Goal: Information Seeking & Learning: Learn about a topic

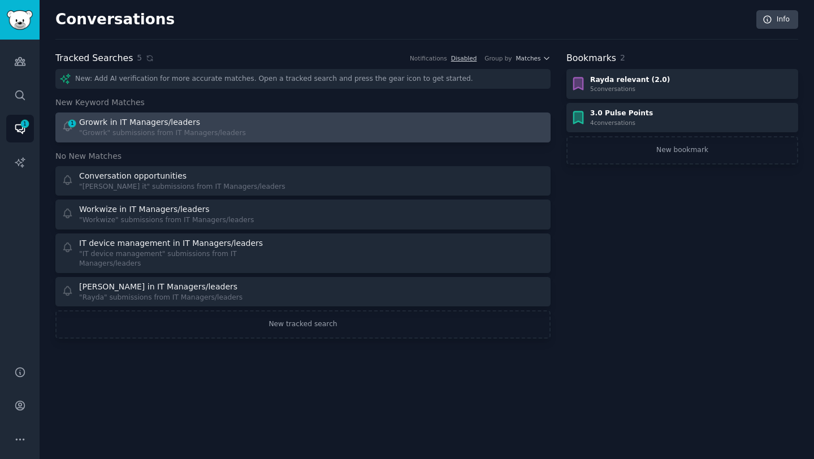
click at [179, 126] on div "Growrk in IT Managers/leaders" at bounding box center [139, 123] width 121 height 12
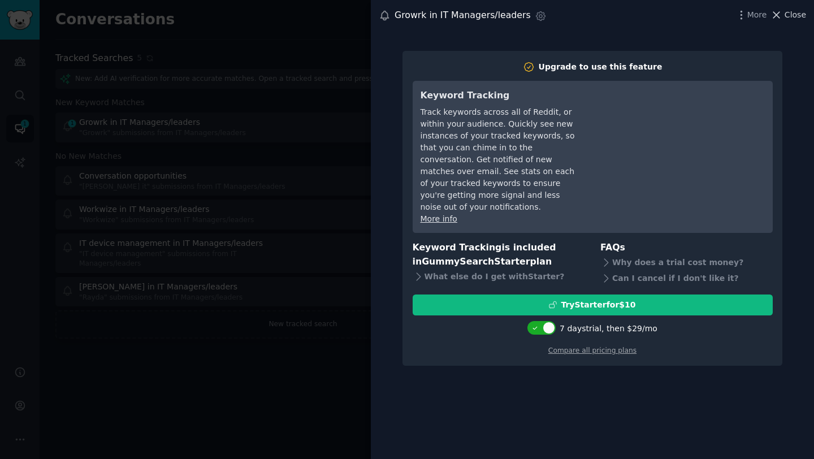
click at [780, 14] on icon at bounding box center [777, 15] width 12 height 12
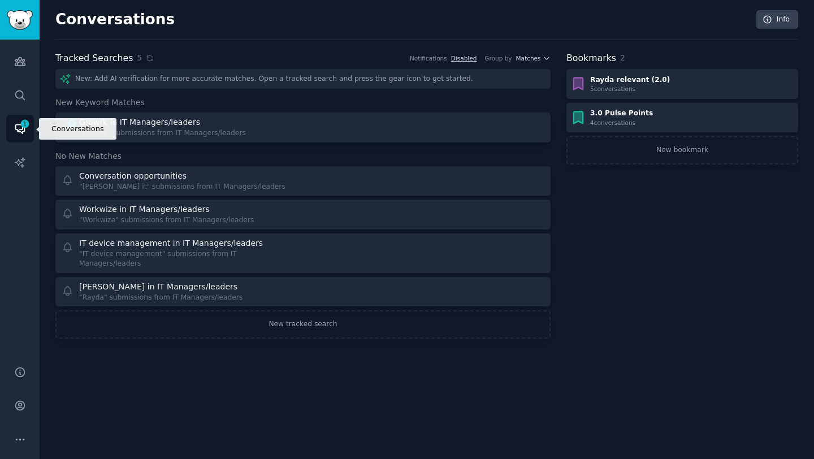
click at [16, 129] on icon "Sidebar" at bounding box center [19, 129] width 9 height 9
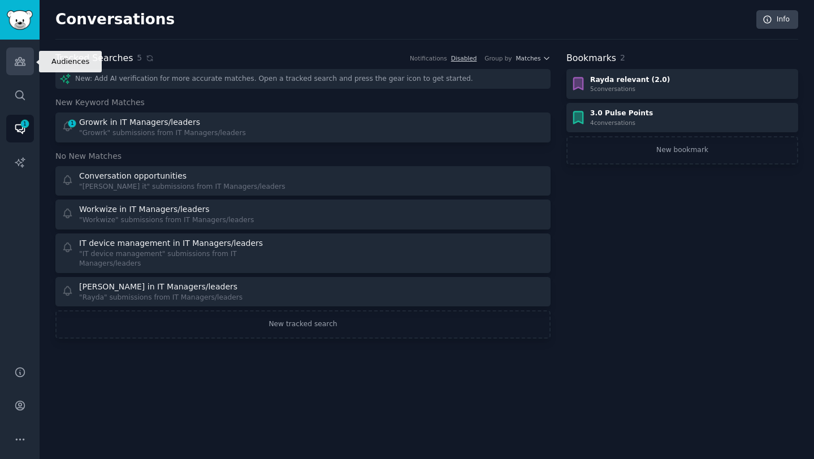
click at [22, 65] on icon "Sidebar" at bounding box center [20, 62] width 10 height 8
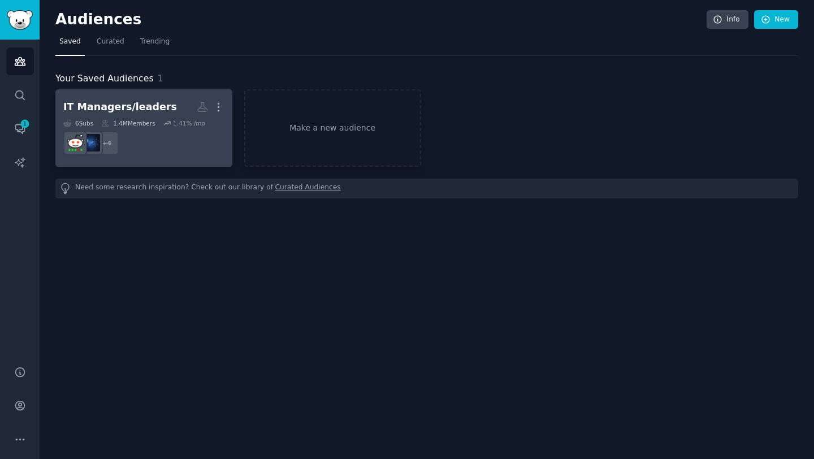
click at [128, 101] on div "IT Managers/leaders" at bounding box center [120, 107] width 114 height 14
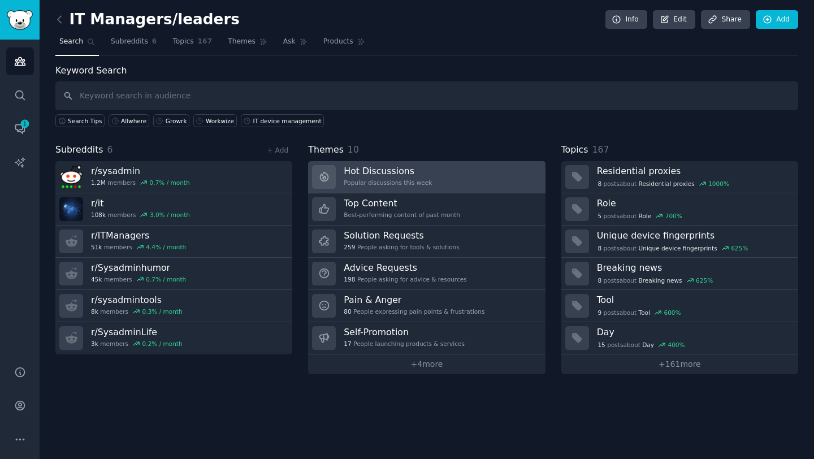
click at [365, 171] on h3 "Hot Discussions" at bounding box center [388, 171] width 88 height 12
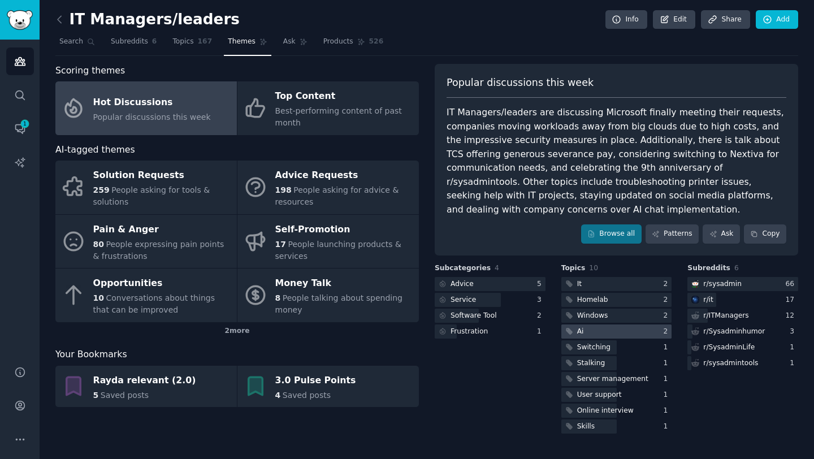
click at [618, 332] on div at bounding box center [617, 332] width 111 height 14
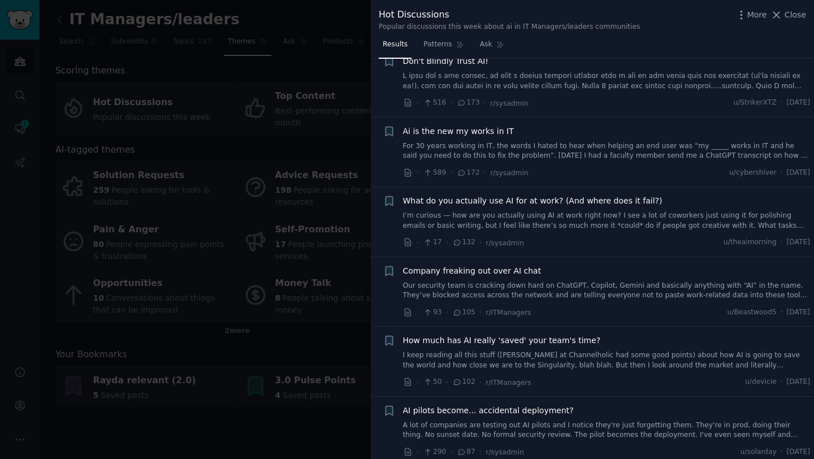
scroll to position [171, 0]
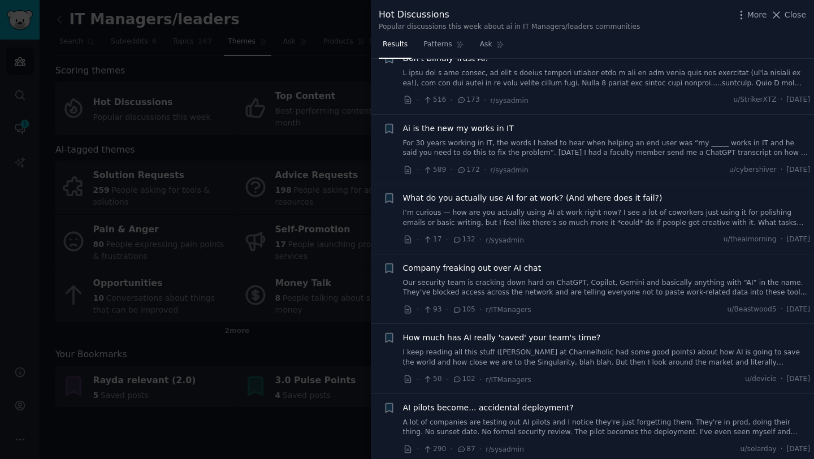
click at [561, 346] on div "How much has AI really 'saved' your team's time? I keep reading all this stuff …" at bounding box center [607, 350] width 408 height 36
